Goal: Task Accomplishment & Management: Complete application form

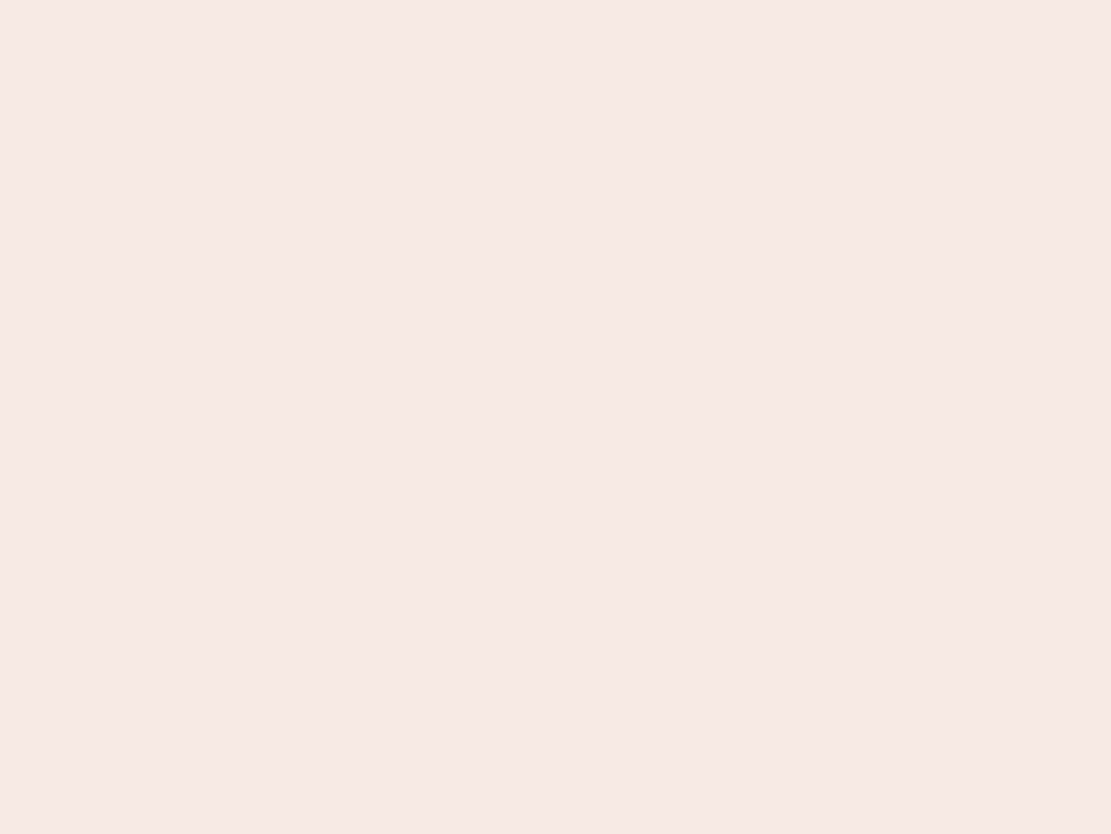
click at [556, 417] on nb-app "Almost there Thank you for registering for Newbook. Your account is under revie…" at bounding box center [555, 417] width 1111 height 834
click at [556, 0] on nb-app "Almost there Thank you for registering for Newbook. Your account is under revie…" at bounding box center [555, 417] width 1111 height 834
click at [594, 0] on nb-app "Almost there Thank you for registering for Newbook. Your account is under revie…" at bounding box center [555, 417] width 1111 height 834
click at [556, 417] on nb-app "Almost there Thank you for registering for Newbook. Your account is under revie…" at bounding box center [555, 417] width 1111 height 834
click at [556, 0] on nb-app "Almost there Thank you for registering for Newbook. Your account is under revie…" at bounding box center [555, 417] width 1111 height 834
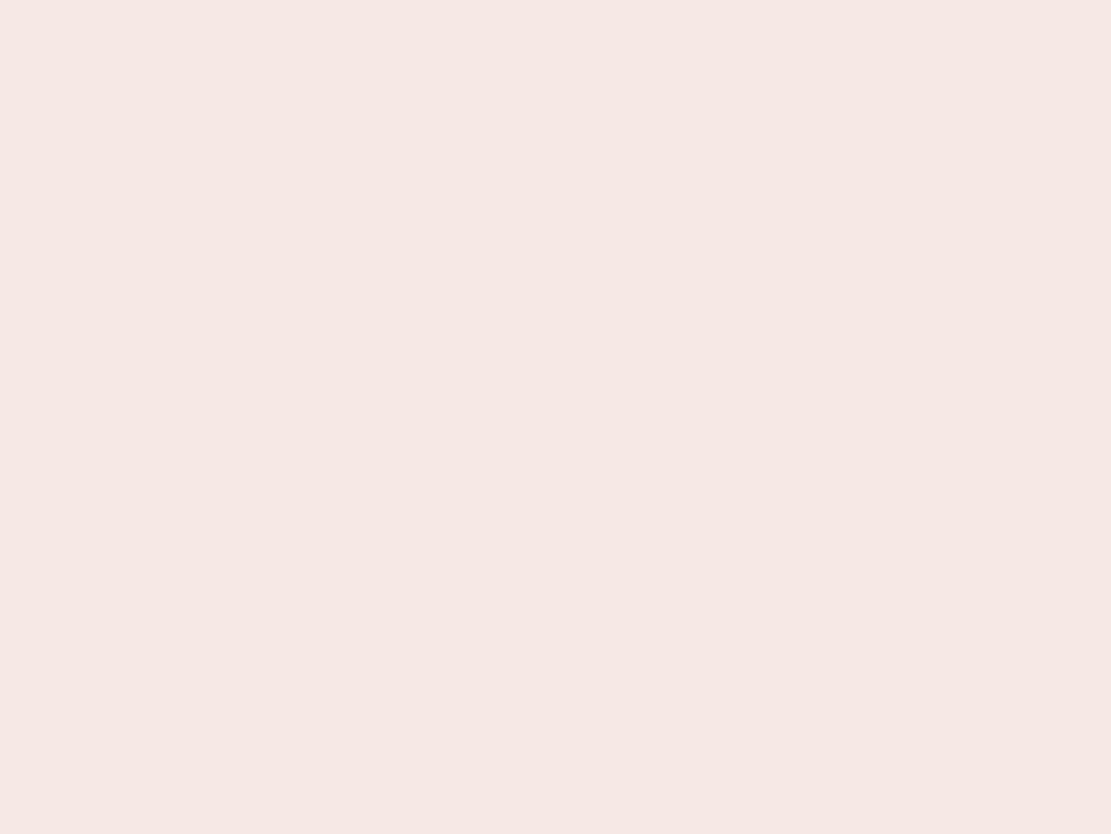
click at [388, 0] on nb-app "Almost there Thank you for registering for Newbook. Your account is under revie…" at bounding box center [555, 417] width 1111 height 834
click at [556, 417] on nb-app "Almost there Thank you for registering for Newbook. Your account is under revie…" at bounding box center [555, 417] width 1111 height 834
click at [556, 0] on nb-app "Almost there Thank you for registering for Newbook. Your account is under revie…" at bounding box center [555, 417] width 1111 height 834
click at [388, 0] on nb-app "Almost there Thank you for registering for Newbook. Your account is under revie…" at bounding box center [555, 417] width 1111 height 834
click at [556, 417] on nb-app "Almost there Thank you for registering for Newbook. Your account is under revie…" at bounding box center [555, 417] width 1111 height 834
